Goal: Task Accomplishment & Management: Complete application form

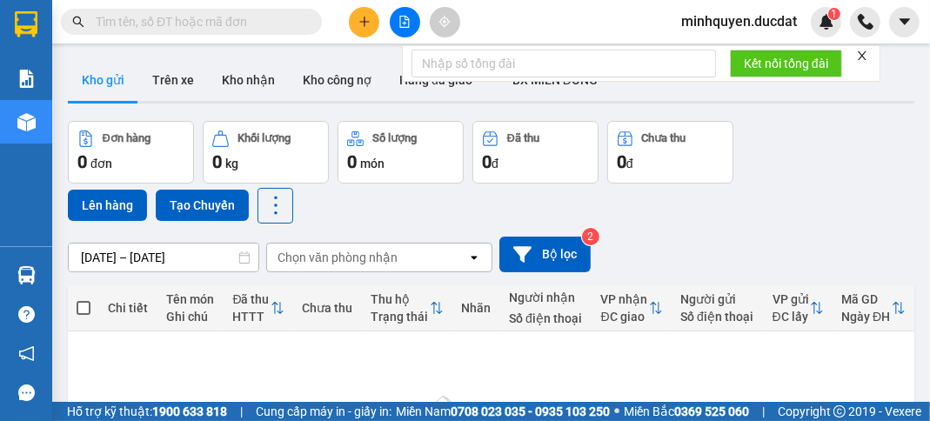
click at [365, 19] on icon "plus" at bounding box center [364, 22] width 12 height 12
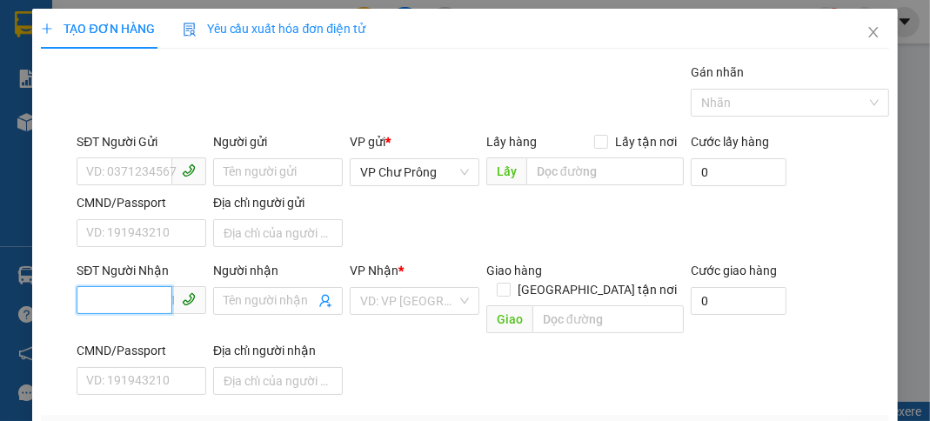
click at [114, 303] on input "SĐT Người Nhận" at bounding box center [125, 300] width 96 height 28
type input "0"
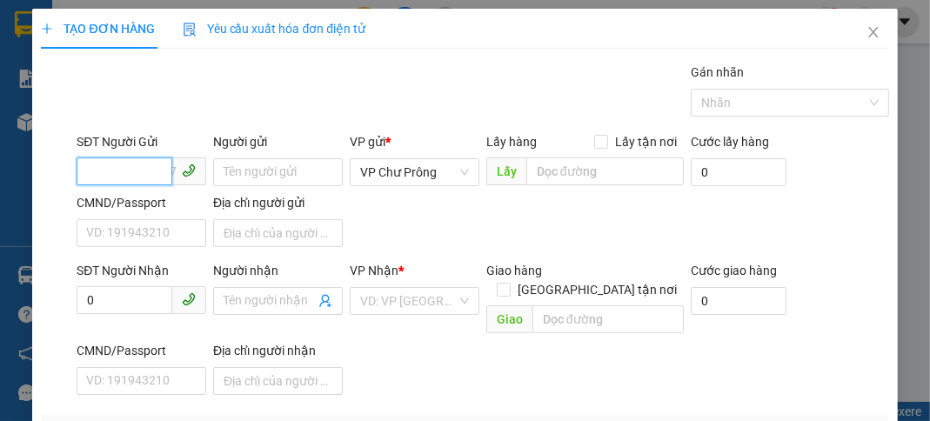
click at [128, 164] on input "SĐT Người Gửi" at bounding box center [125, 171] width 96 height 28
click at [144, 210] on div "0392390486" at bounding box center [139, 206] width 107 height 19
type input "0392390486"
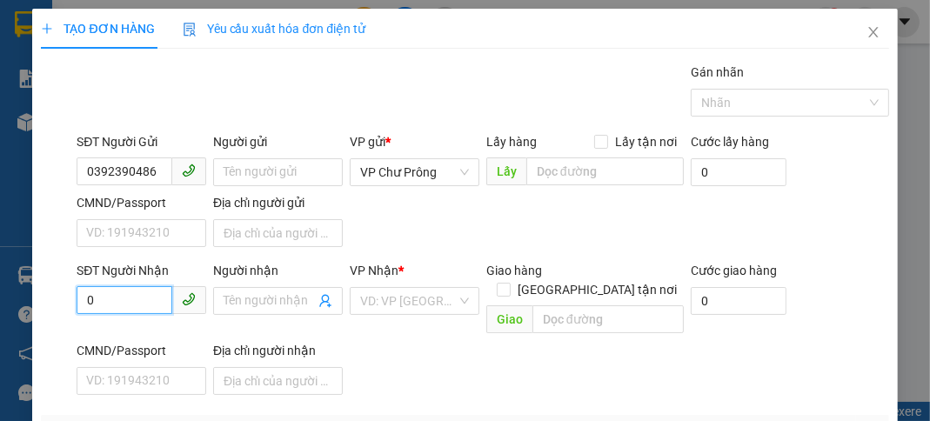
click at [93, 307] on input "0" at bounding box center [125, 300] width 96 height 28
click at [120, 297] on input "SĐT Người Nhận" at bounding box center [125, 300] width 96 height 28
click at [143, 340] on div "0906111778" at bounding box center [139, 333] width 107 height 19
type input "0906111778"
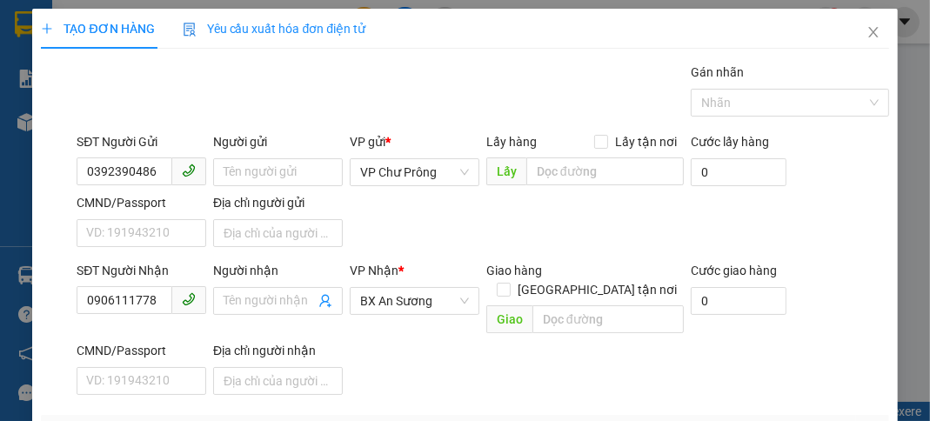
click at [526, 351] on div "SĐT Người Nhận 0906111778 Người nhận Tên người nhận VP Nhận * BX An Sương Giao …" at bounding box center [482, 331] width 818 height 141
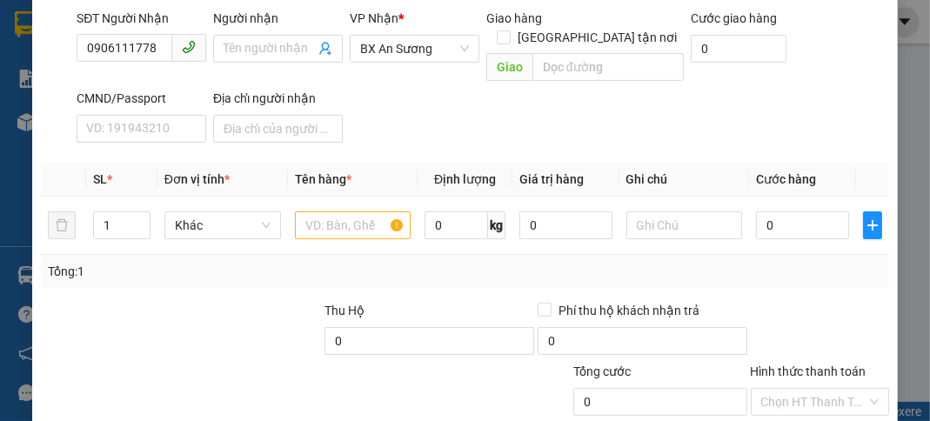
scroll to position [277, 0]
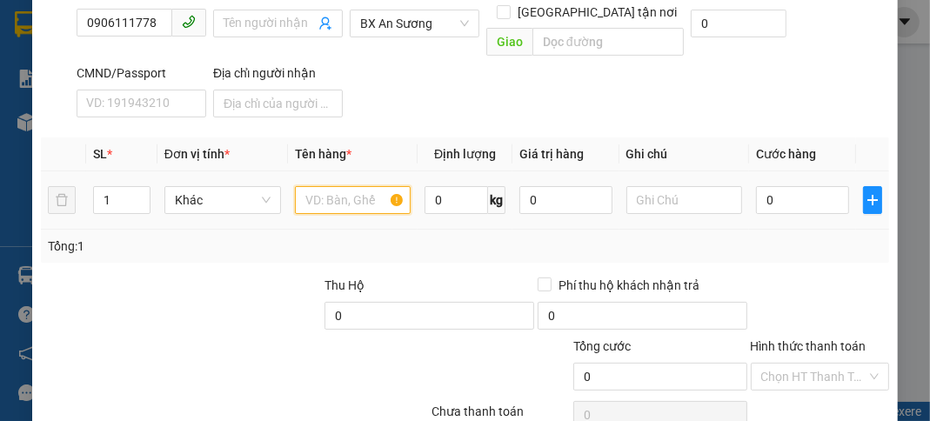
click at [363, 186] on input "text" at bounding box center [353, 200] width 117 height 28
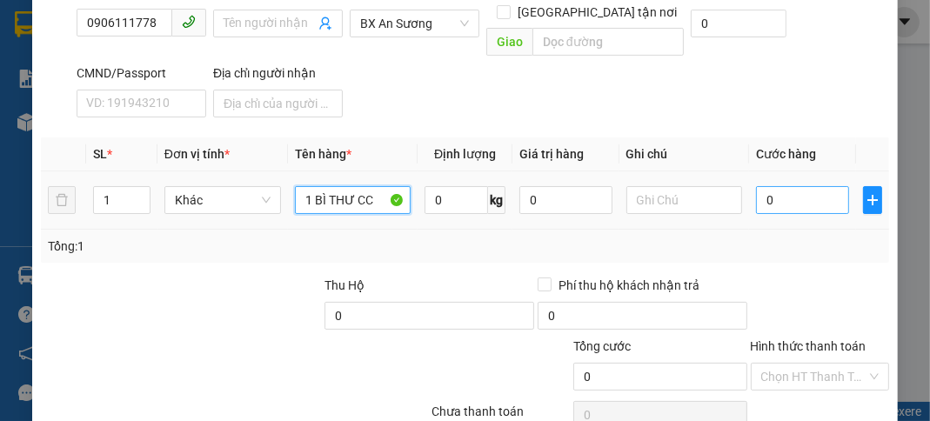
type input "1 BÌ THƯ CC"
click at [791, 186] on input "0" at bounding box center [802, 200] width 92 height 28
type input "3"
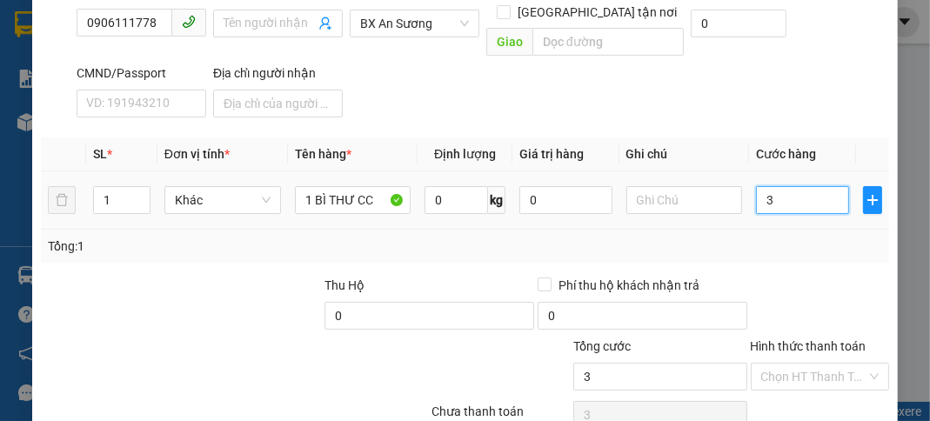
type input "30"
type input "300"
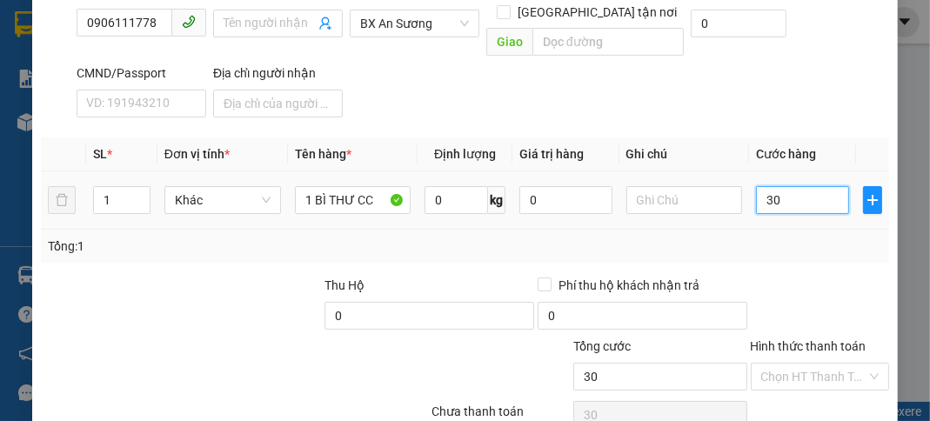
type input "300"
type input "3.000"
type input "30.000"
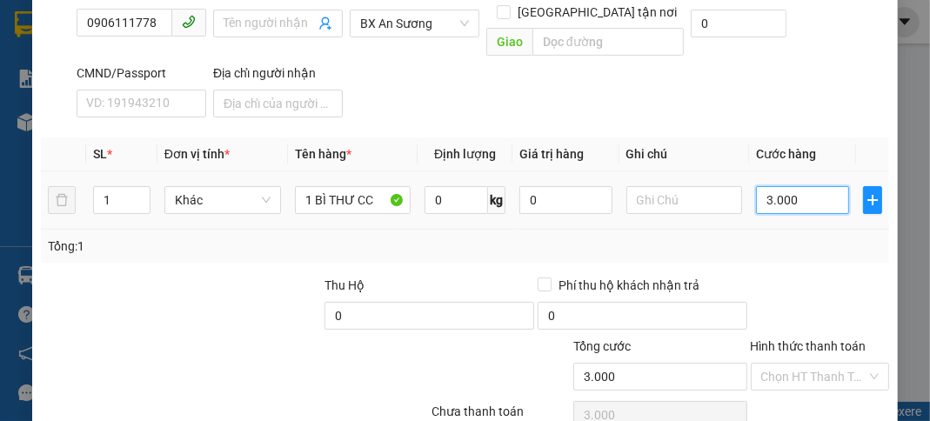
type input "30.000"
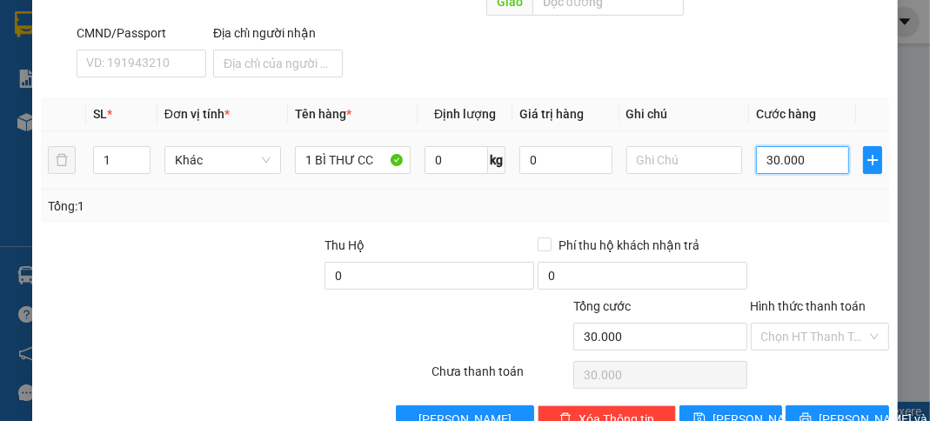
scroll to position [340, 0]
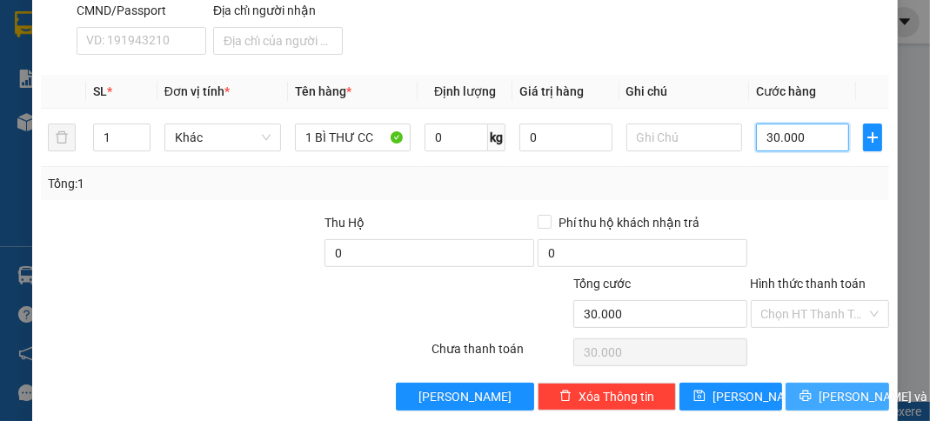
type input "30.000"
click at [821, 384] on button "[PERSON_NAME] và In" at bounding box center [836, 397] width 103 height 28
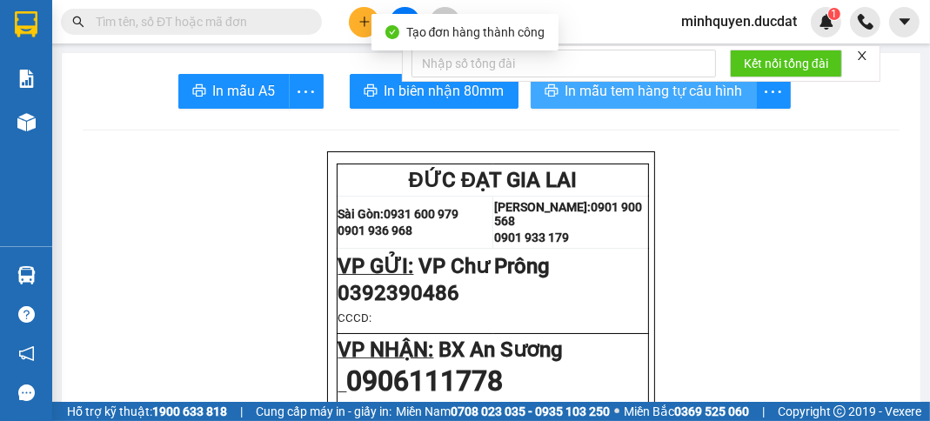
click at [678, 102] on button "In mẫu tem hàng tự cấu hình" at bounding box center [644, 91] width 226 height 35
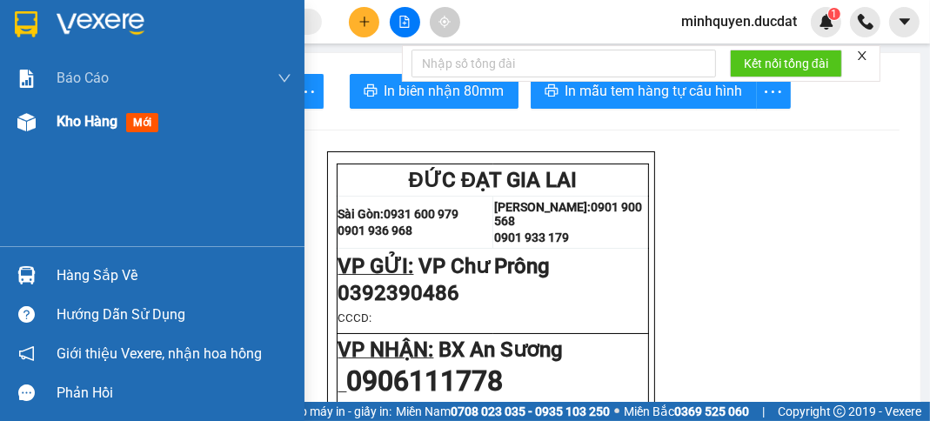
click at [63, 124] on span "Kho hàng" at bounding box center [87, 121] width 61 height 17
